Goal: Use online tool/utility: Utilize a website feature to perform a specific function

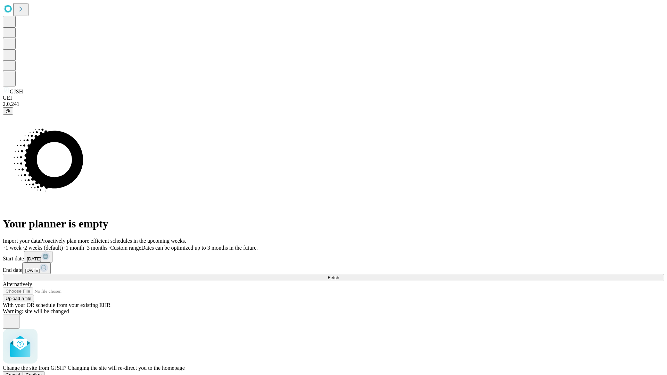
click at [42, 373] on span "Confirm" at bounding box center [34, 375] width 16 height 5
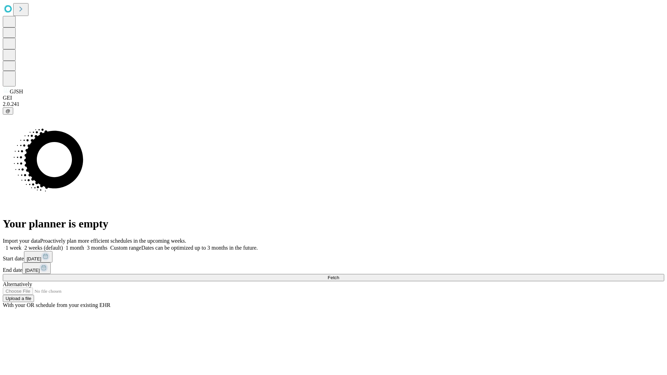
click at [22, 245] on label "1 week" at bounding box center [12, 248] width 19 height 6
click at [339, 275] on span "Fetch" at bounding box center [333, 277] width 11 height 5
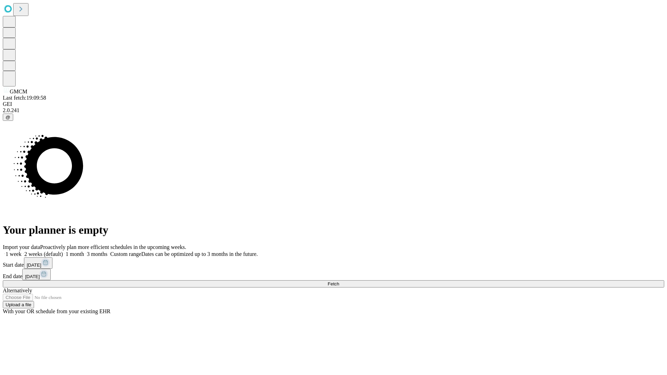
click at [22, 251] on label "1 week" at bounding box center [12, 254] width 19 height 6
click at [339, 282] on span "Fetch" at bounding box center [333, 284] width 11 height 5
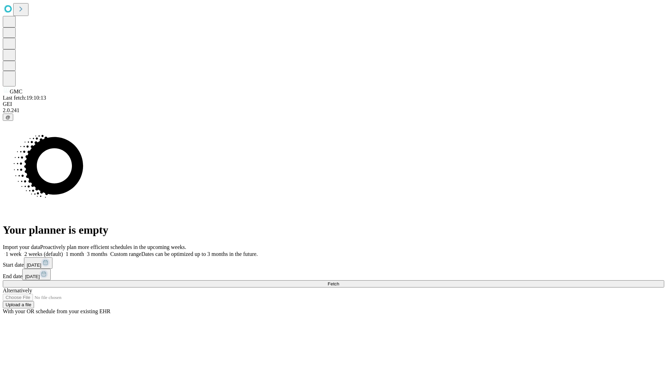
click at [22, 251] on label "1 week" at bounding box center [12, 254] width 19 height 6
click at [339, 282] on span "Fetch" at bounding box center [333, 284] width 11 height 5
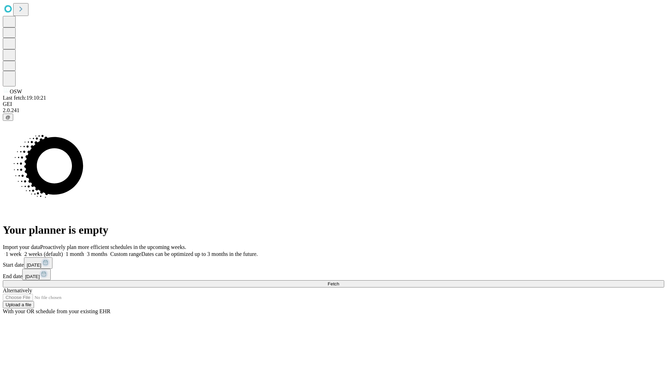
click at [22, 251] on label "1 week" at bounding box center [12, 254] width 19 height 6
click at [339, 282] on span "Fetch" at bounding box center [333, 284] width 11 height 5
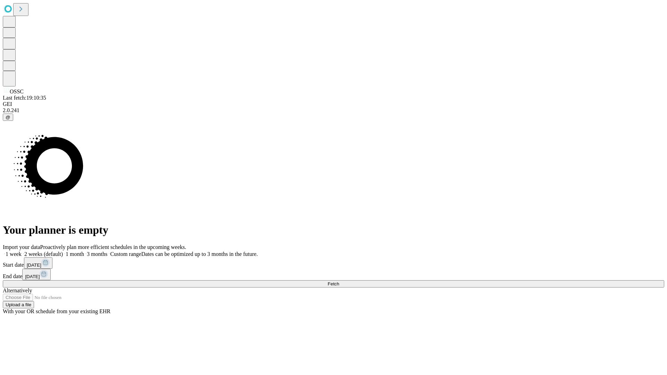
click at [22, 251] on label "1 week" at bounding box center [12, 254] width 19 height 6
click at [339, 282] on span "Fetch" at bounding box center [333, 284] width 11 height 5
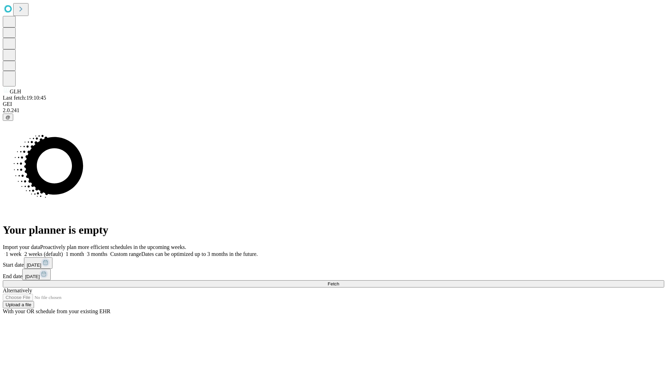
click at [22, 251] on label "1 week" at bounding box center [12, 254] width 19 height 6
click at [339, 282] on span "Fetch" at bounding box center [333, 284] width 11 height 5
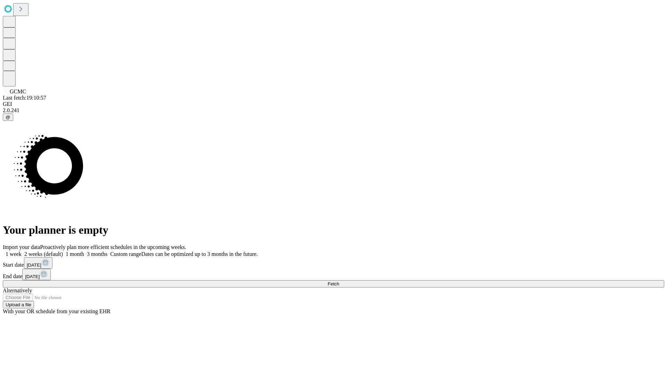
click at [22, 251] on label "1 week" at bounding box center [12, 254] width 19 height 6
click at [339, 282] on span "Fetch" at bounding box center [333, 284] width 11 height 5
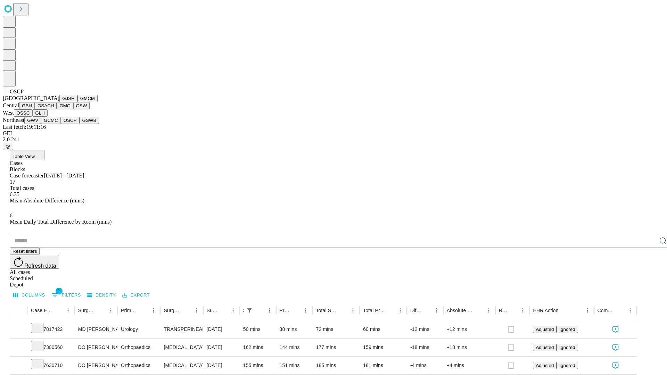
click at [80, 124] on button "GSWB" at bounding box center [90, 120] width 20 height 7
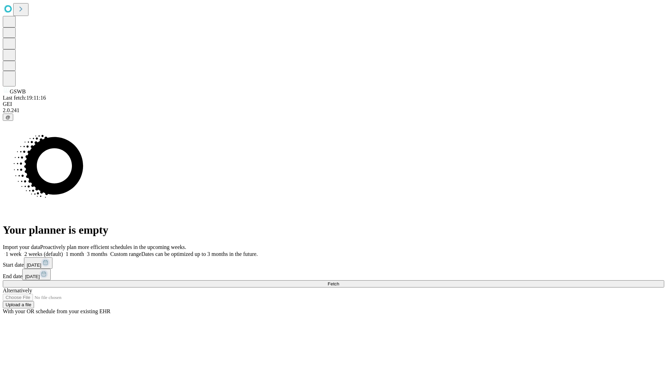
click at [339, 282] on span "Fetch" at bounding box center [333, 284] width 11 height 5
